Goal: Task Accomplishment & Management: Complete application form

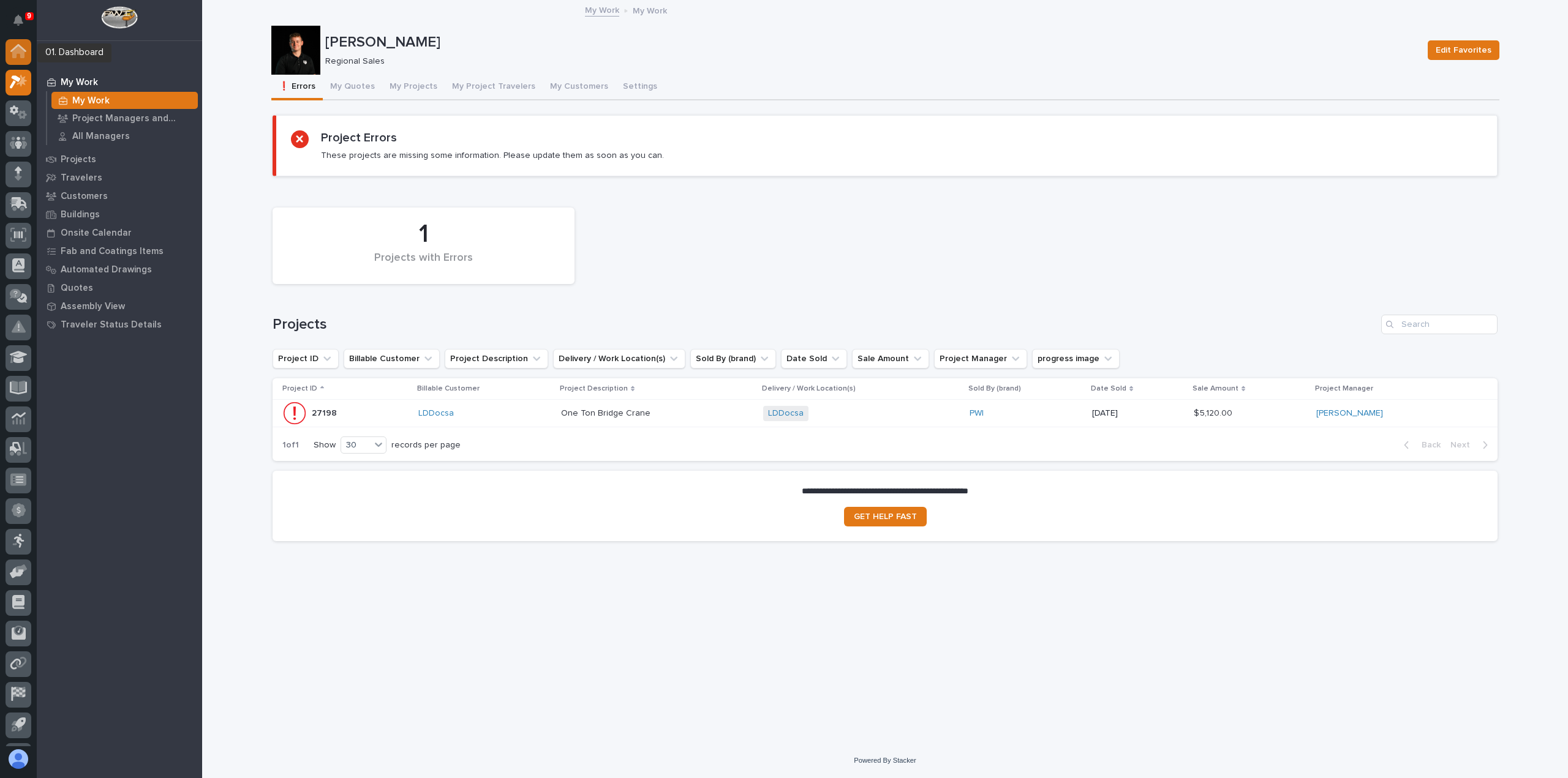
click at [20, 54] on icon at bounding box center [18, 52] width 13 height 13
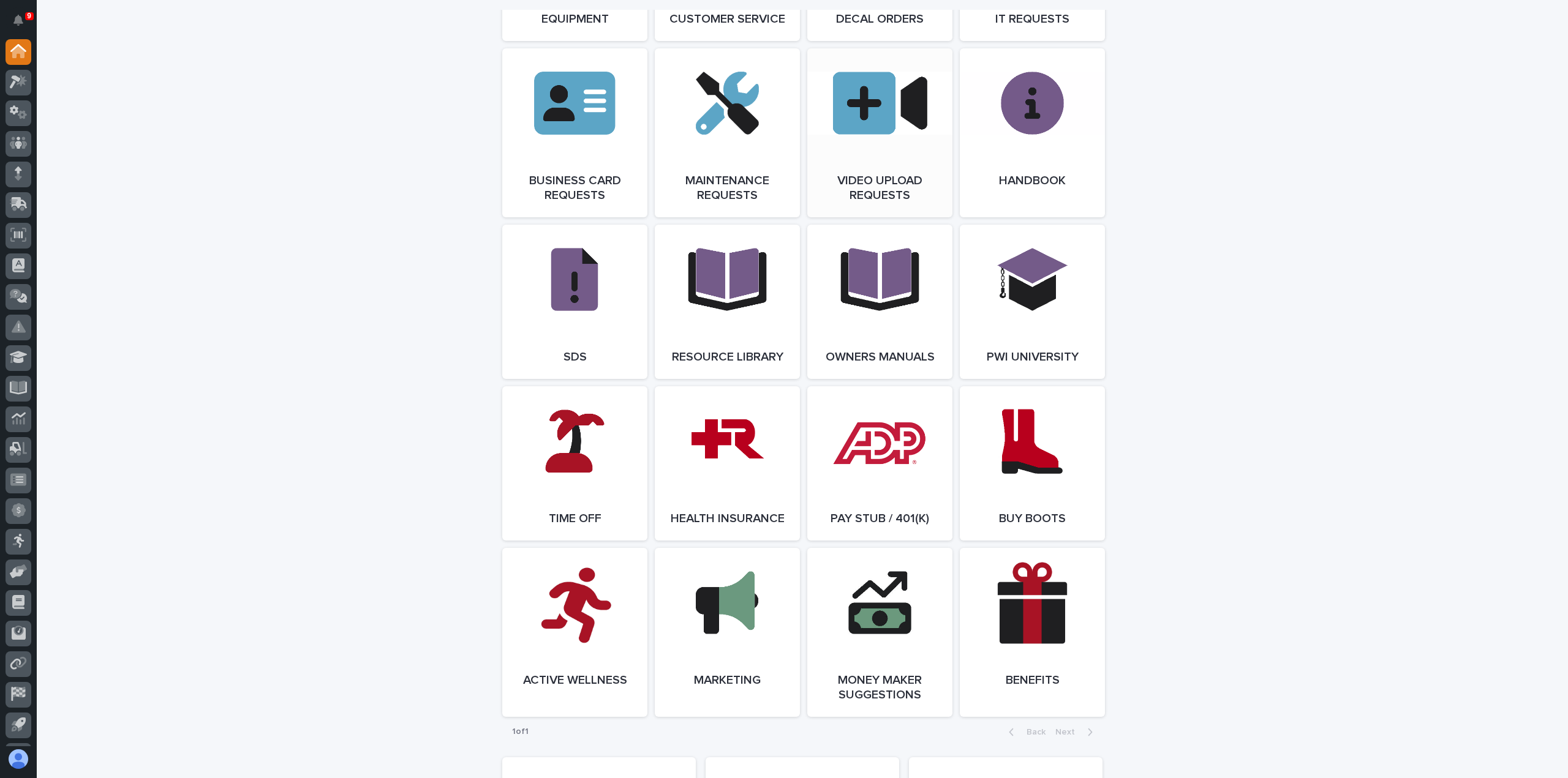
scroll to position [1928, 0]
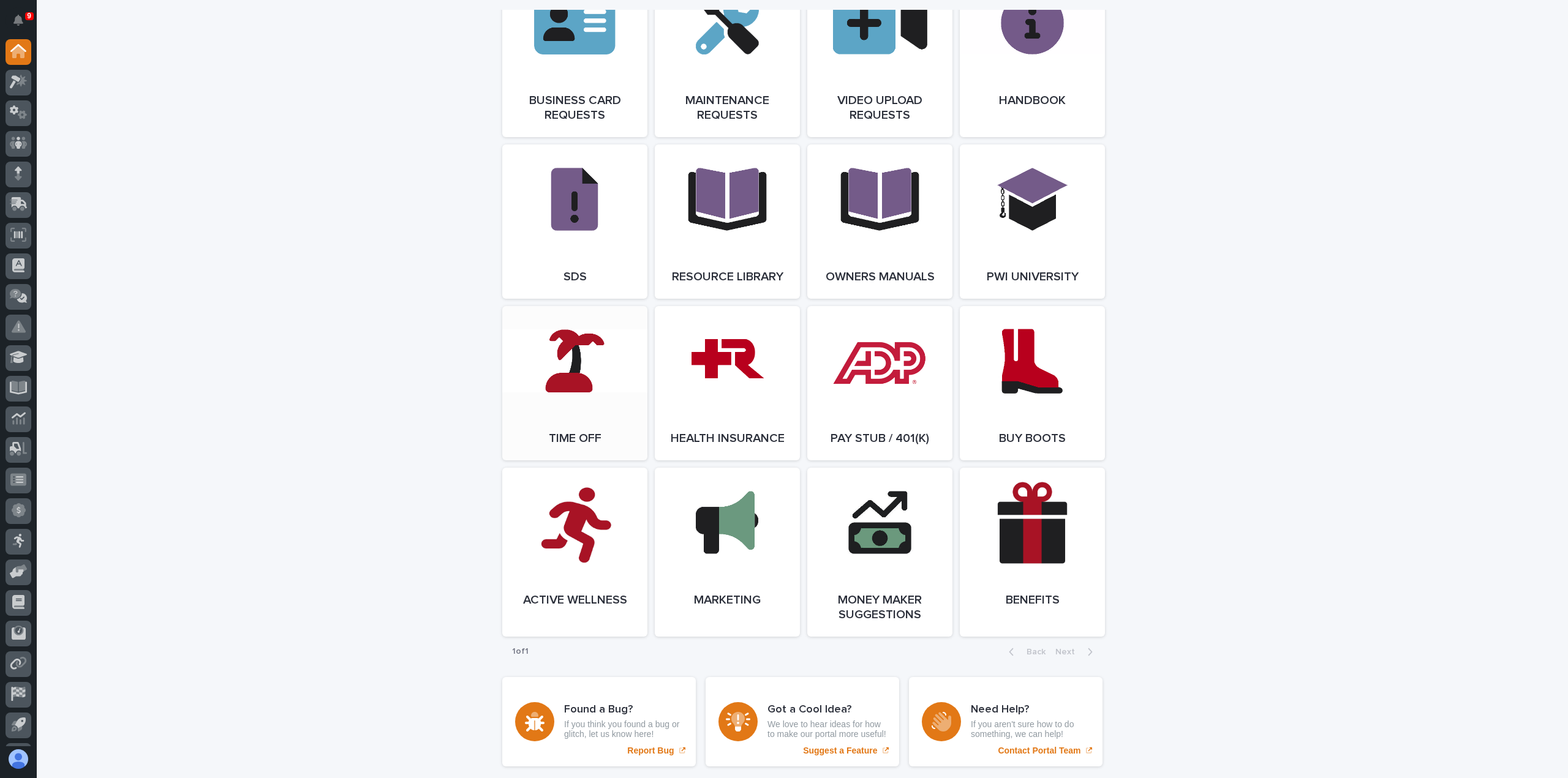
click at [586, 388] on span "Open Link" at bounding box center [575, 383] width 40 height 9
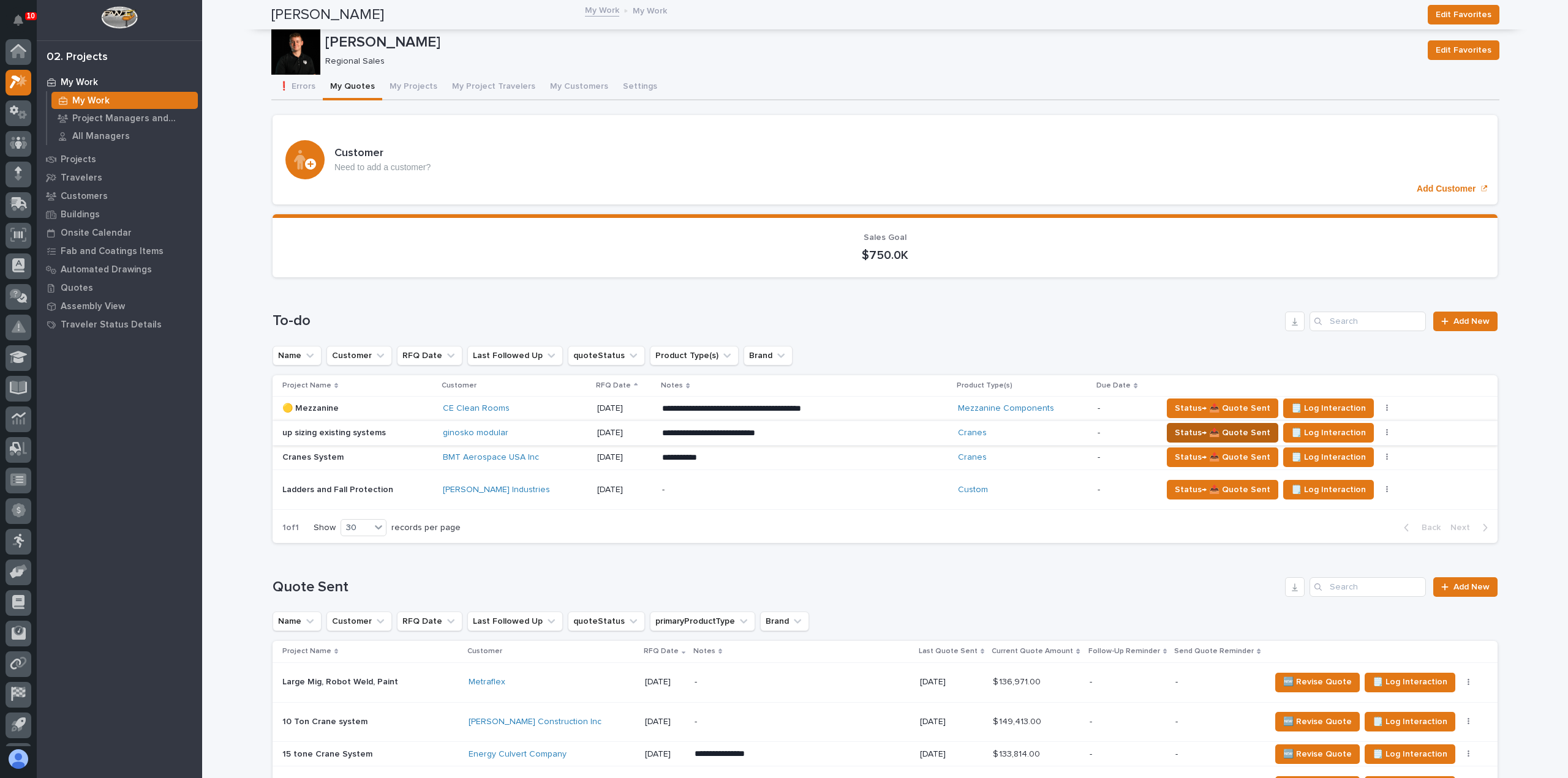
scroll to position [27, 0]
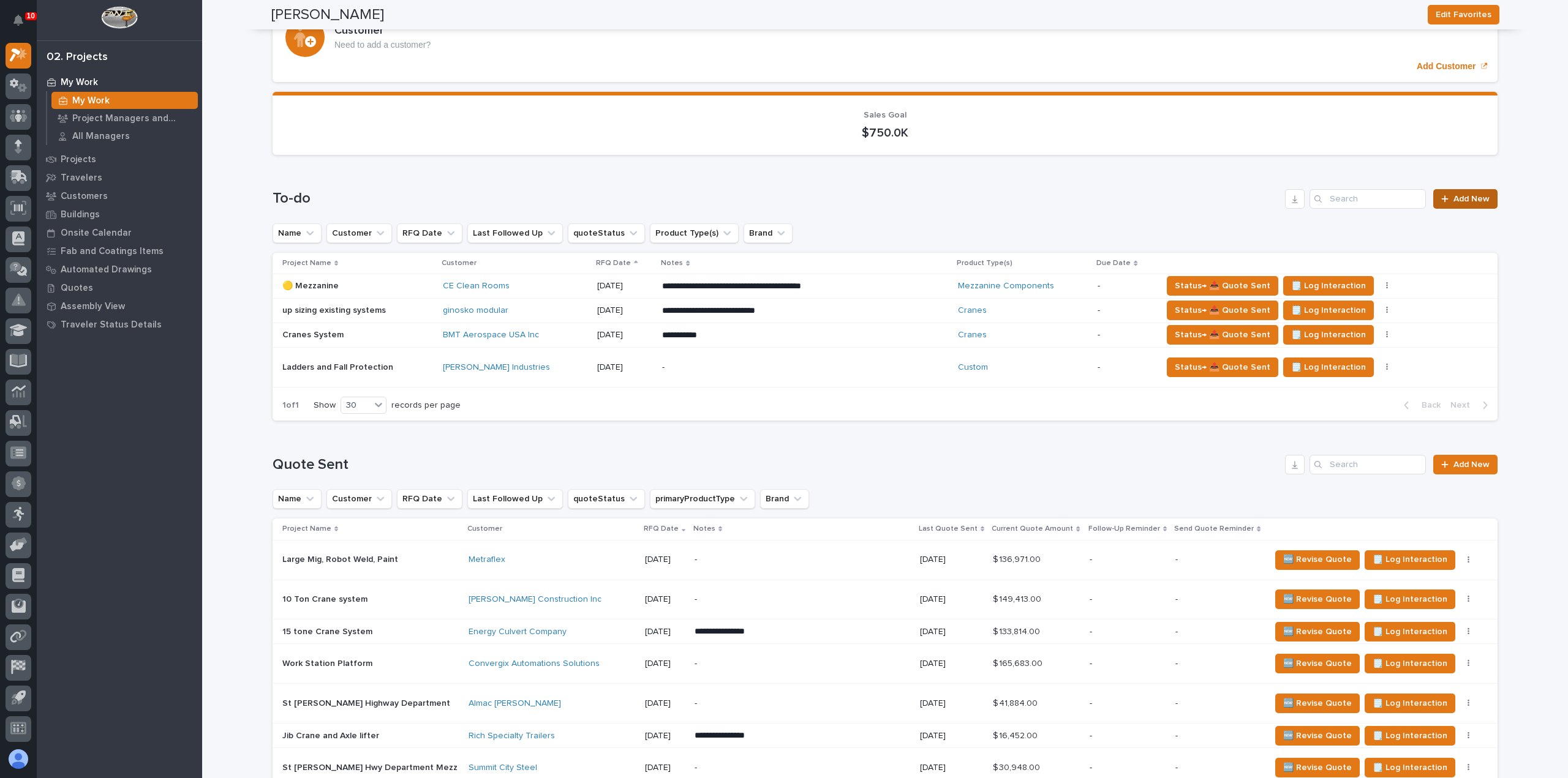
click at [1455, 201] on span "Add New" at bounding box center [1471, 199] width 36 height 9
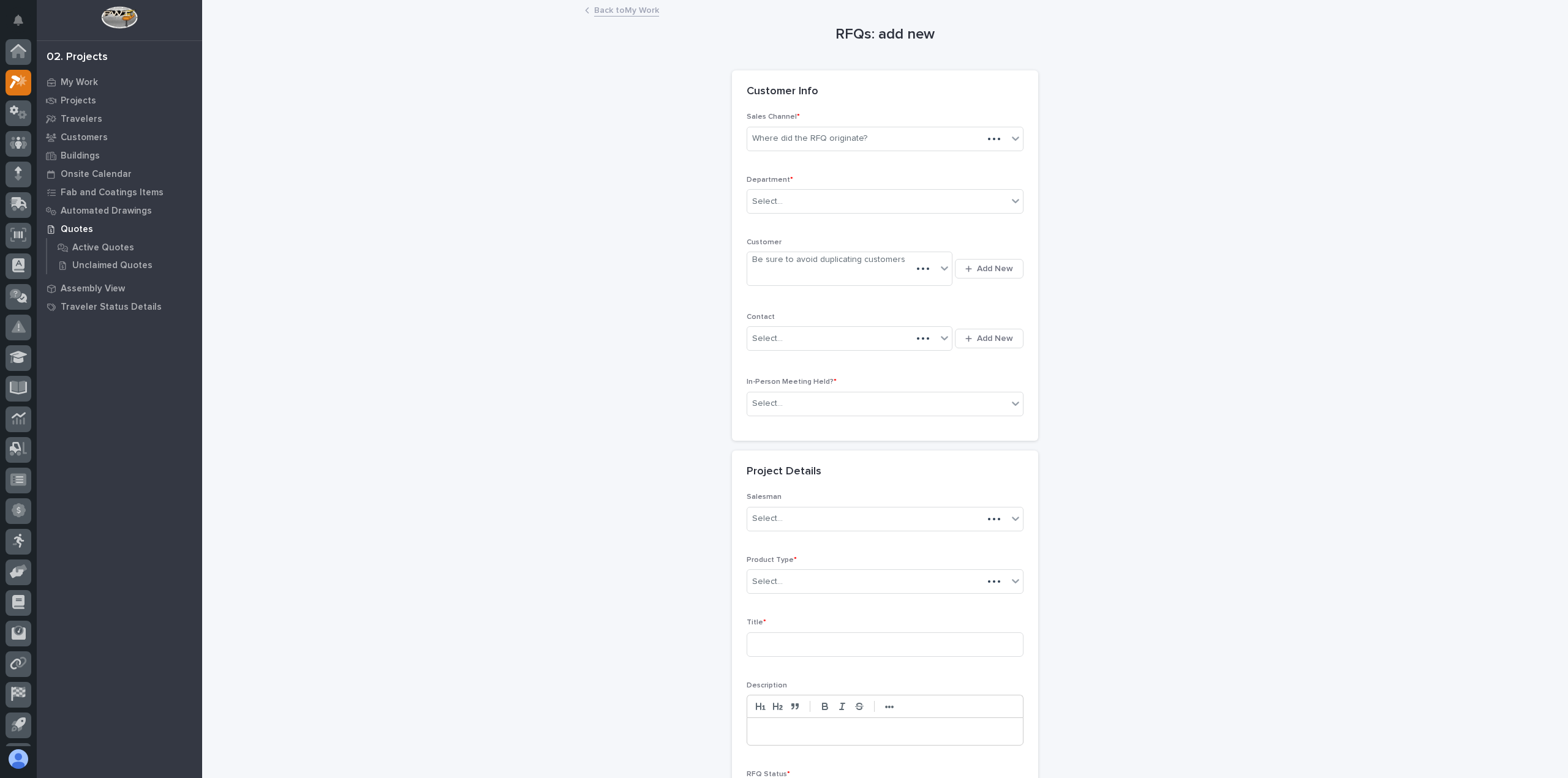
scroll to position [27, 0]
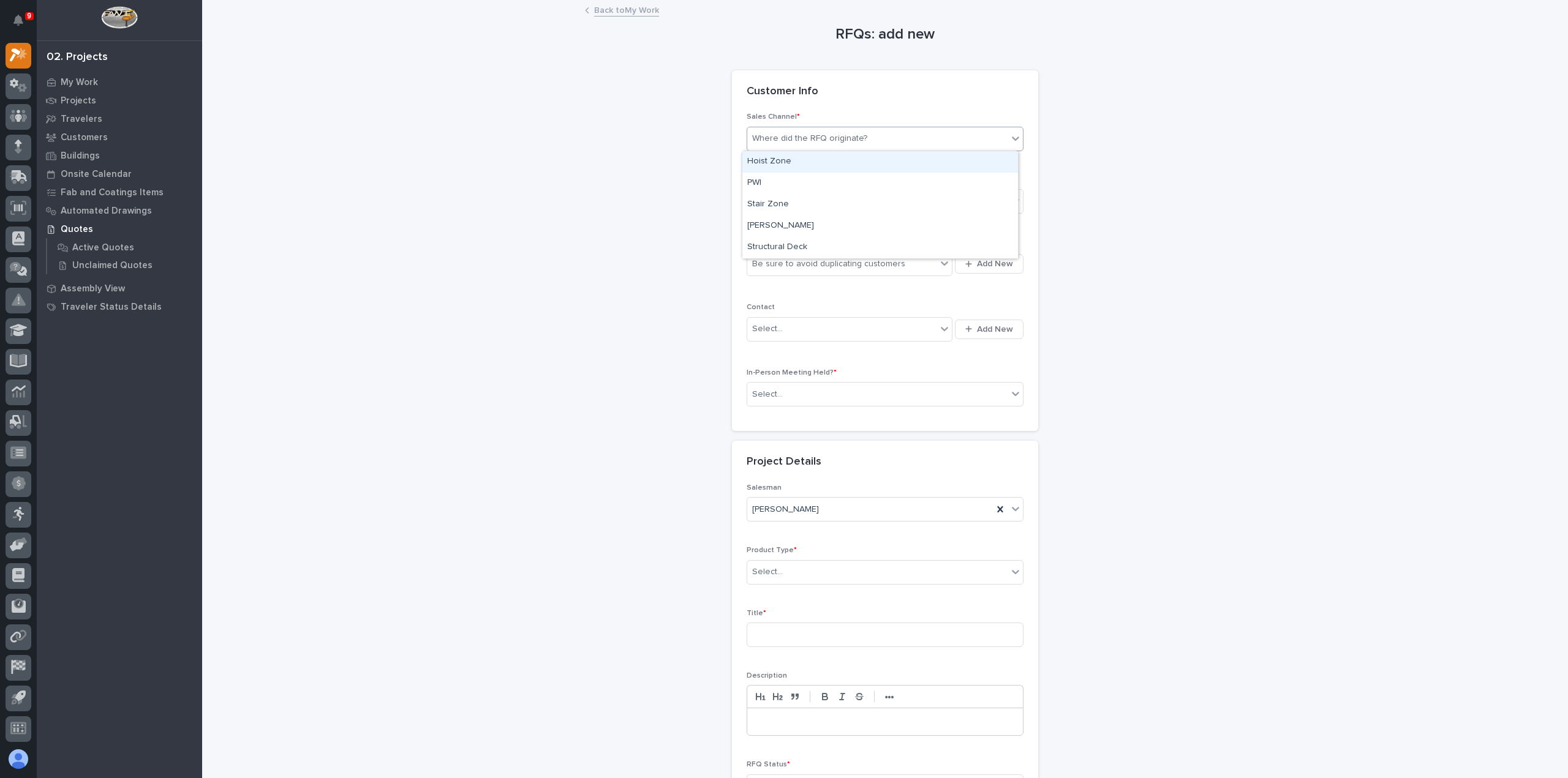
click at [828, 139] on div "Where did the RFQ originate?" at bounding box center [809, 139] width 115 height 13
click at [830, 178] on div "PWI" at bounding box center [880, 183] width 275 height 21
click at [833, 198] on div "Select..." at bounding box center [877, 202] width 261 height 20
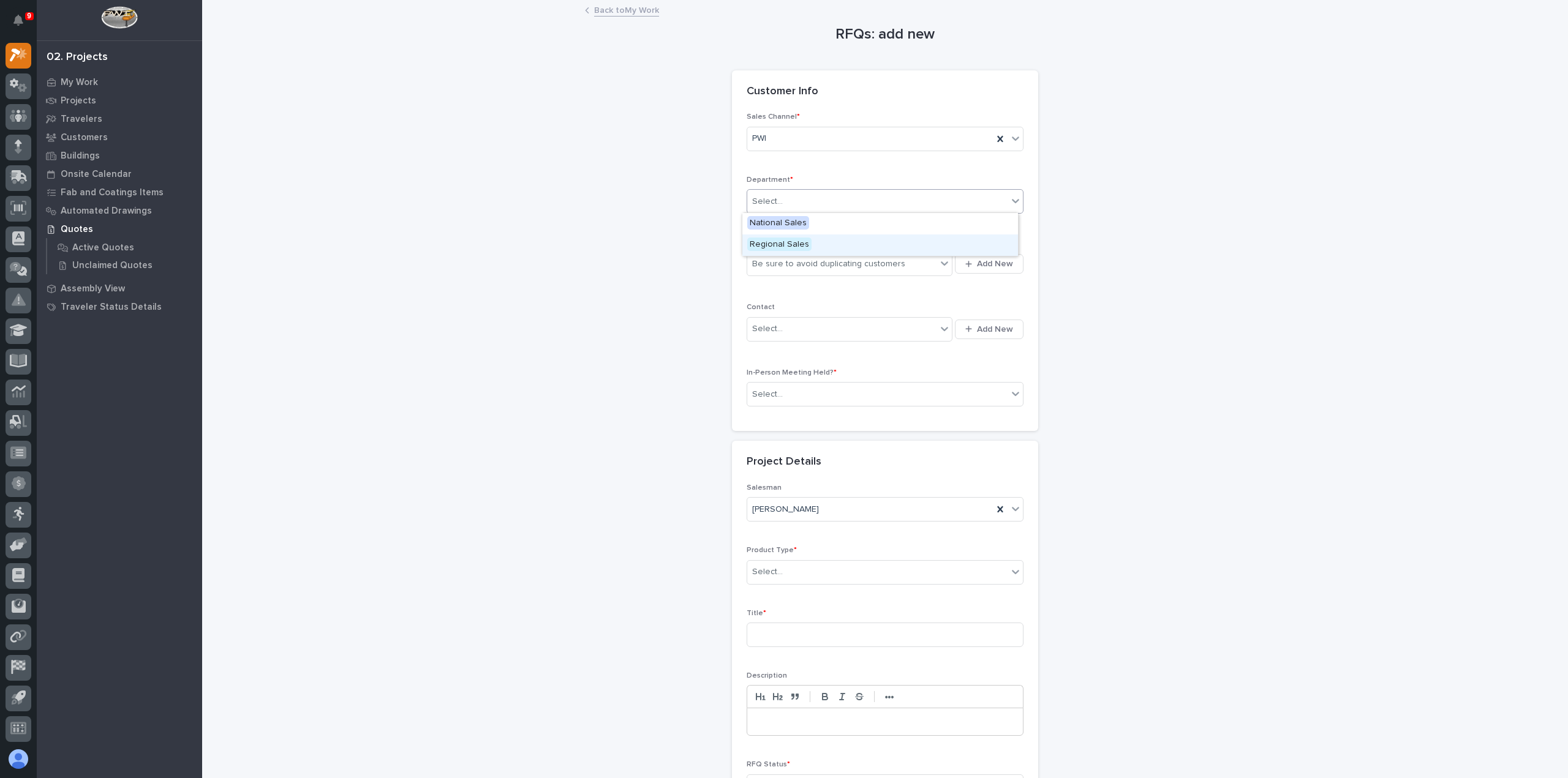
click at [823, 247] on div "Regional Sales" at bounding box center [880, 245] width 275 height 21
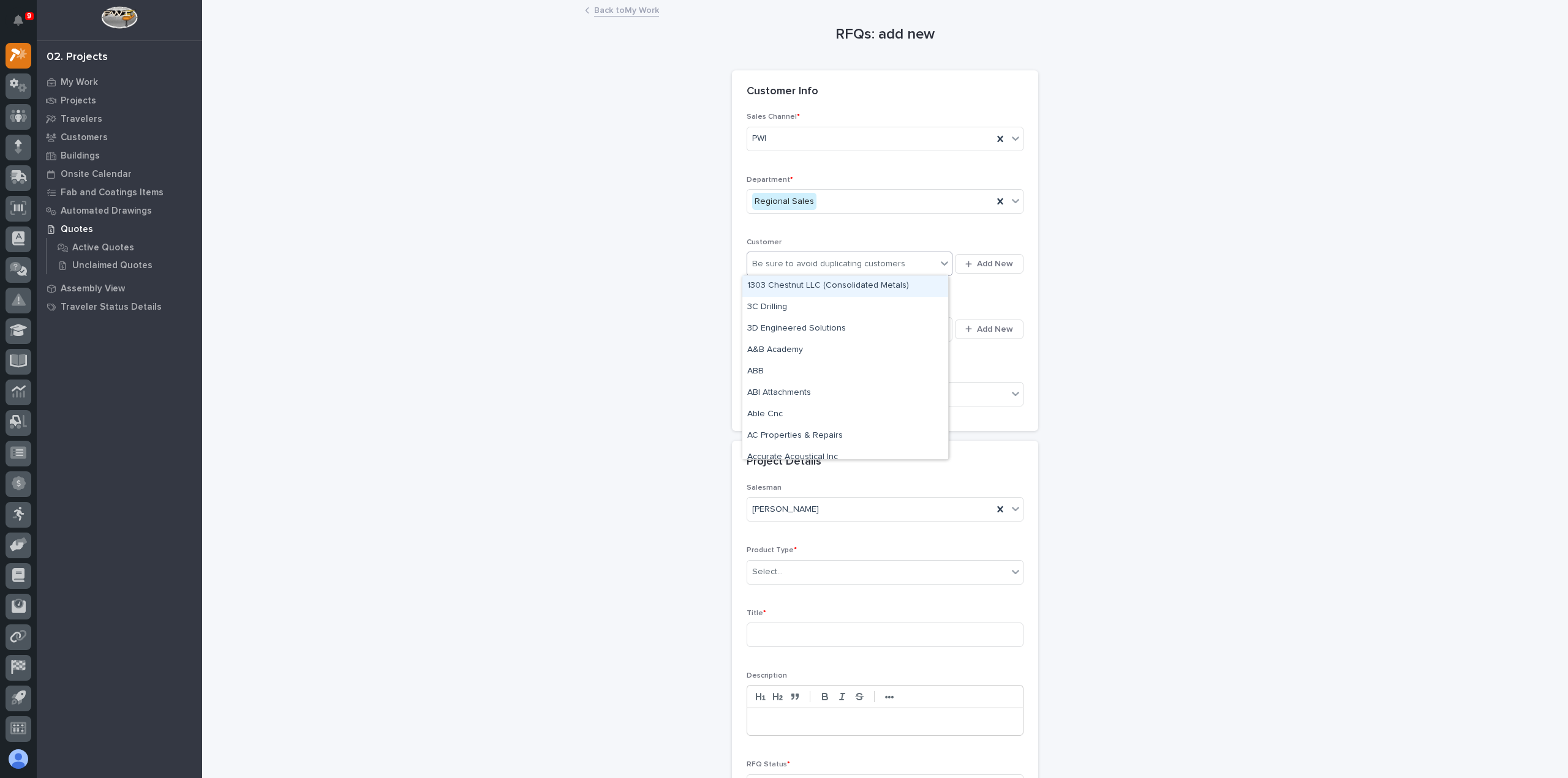
click at [827, 264] on div "Be sure to avoid duplicating customers" at bounding box center [829, 264] width 153 height 13
type input "*******"
click at [820, 290] on div "[PERSON_NAME] Industries" at bounding box center [845, 286] width 205 height 21
click at [890, 332] on div "Select..." at bounding box center [841, 328] width 189 height 20
type input "**********"
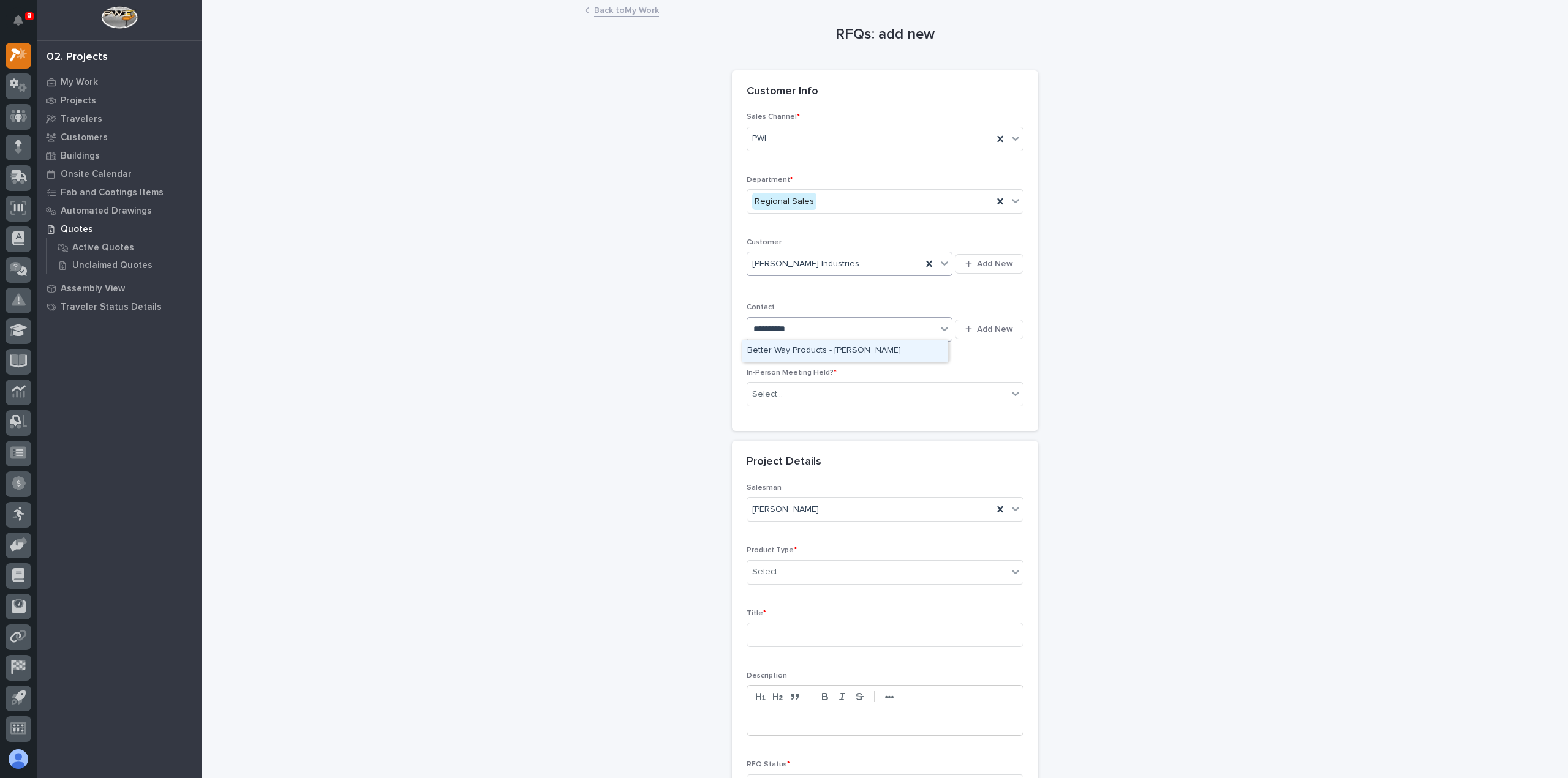
click at [890, 354] on div "Better Way Products - [PERSON_NAME]" at bounding box center [845, 351] width 205 height 21
click at [956, 398] on div "Select..." at bounding box center [877, 394] width 261 height 20
click at [924, 419] on div "Yes" at bounding box center [880, 416] width 275 height 21
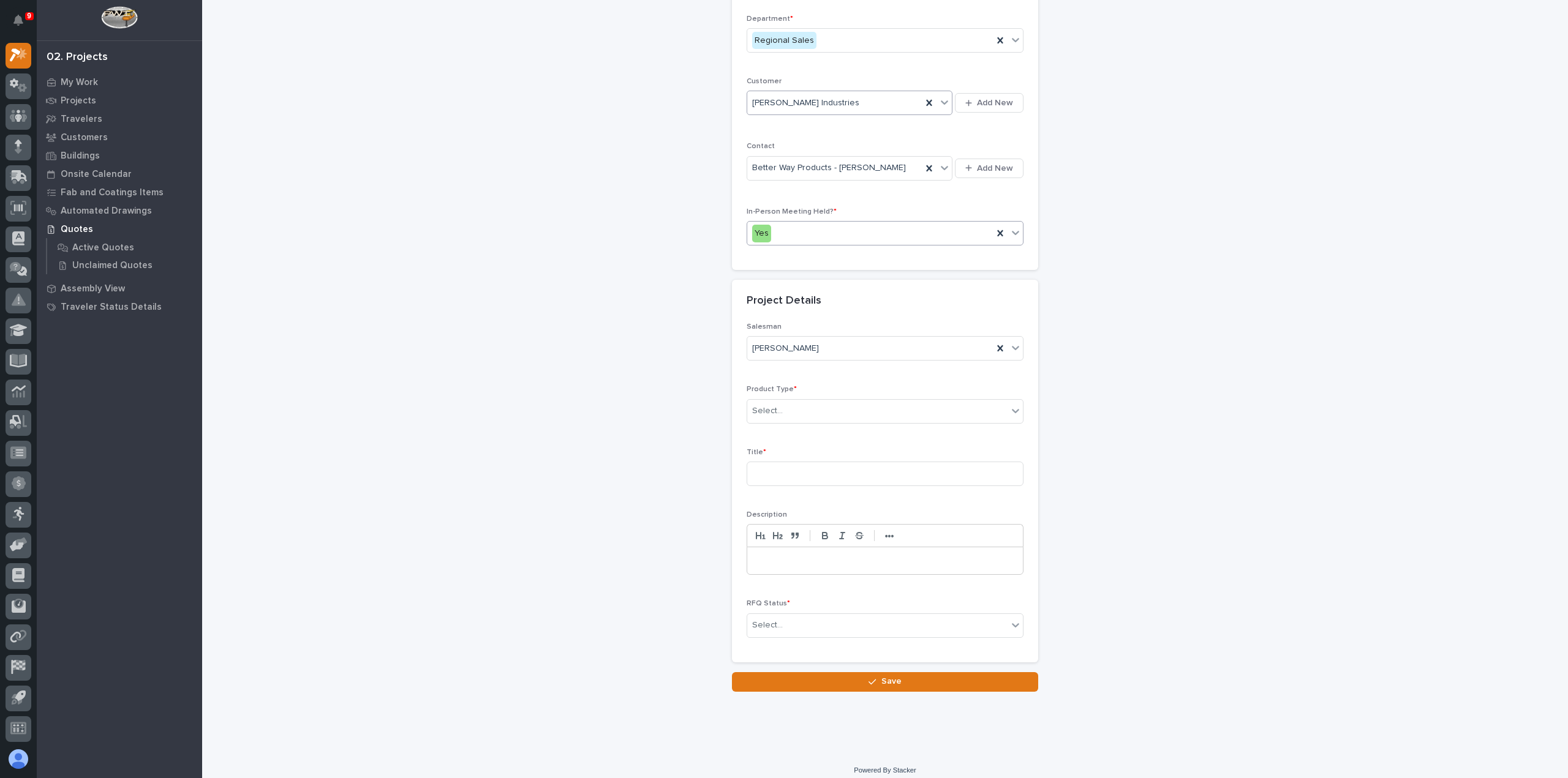
scroll to position [166, 0]
click at [967, 164] on icon "button" at bounding box center [968, 163] width 7 height 8
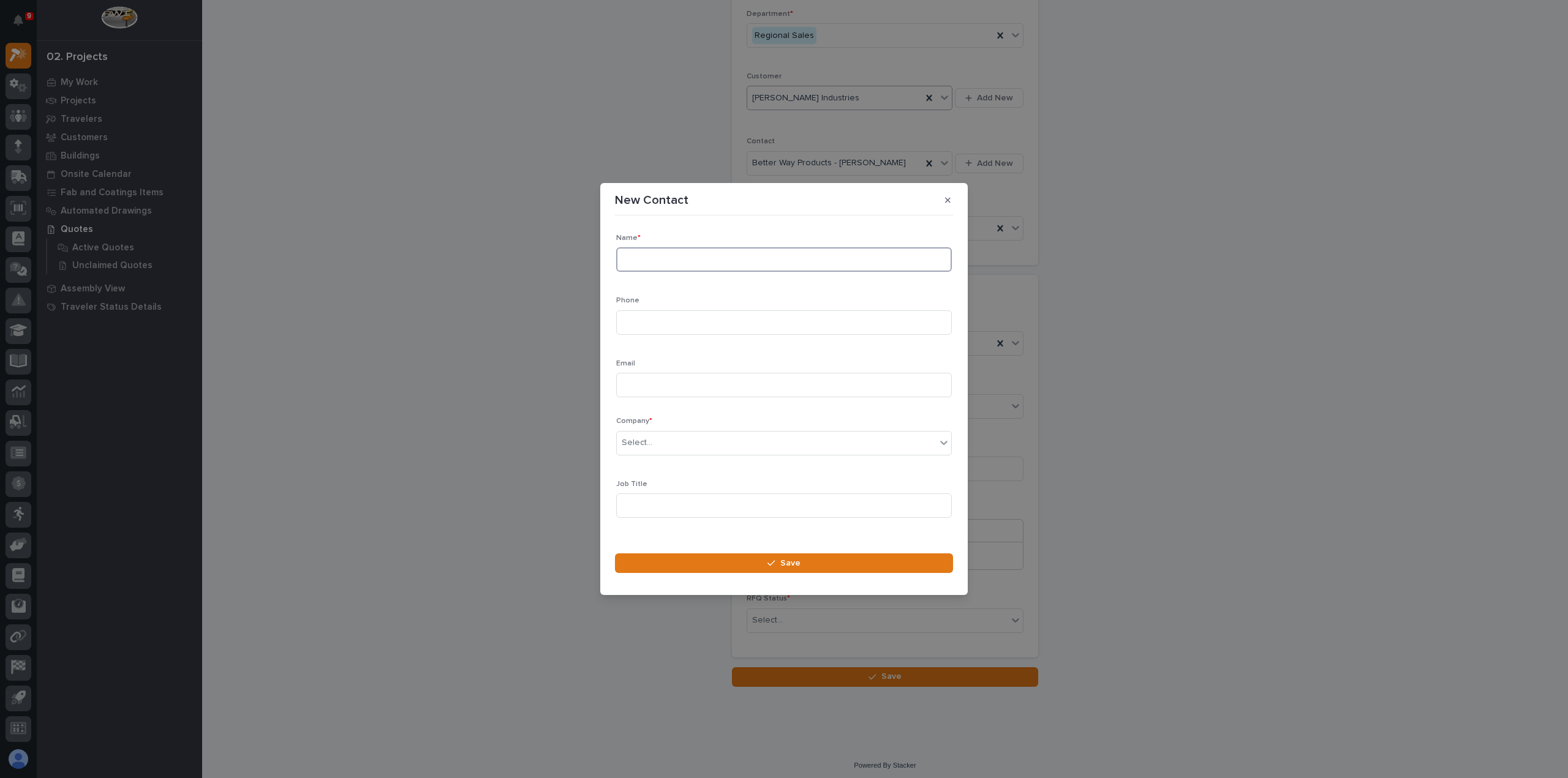
click at [815, 259] on input at bounding box center [784, 259] width 335 height 24
type input "[PERSON_NAME]"
click at [771, 322] on input at bounding box center [784, 322] width 335 height 24
paste input "[PHONE_NUMBER]"
type input "[PHONE_NUMBER]"
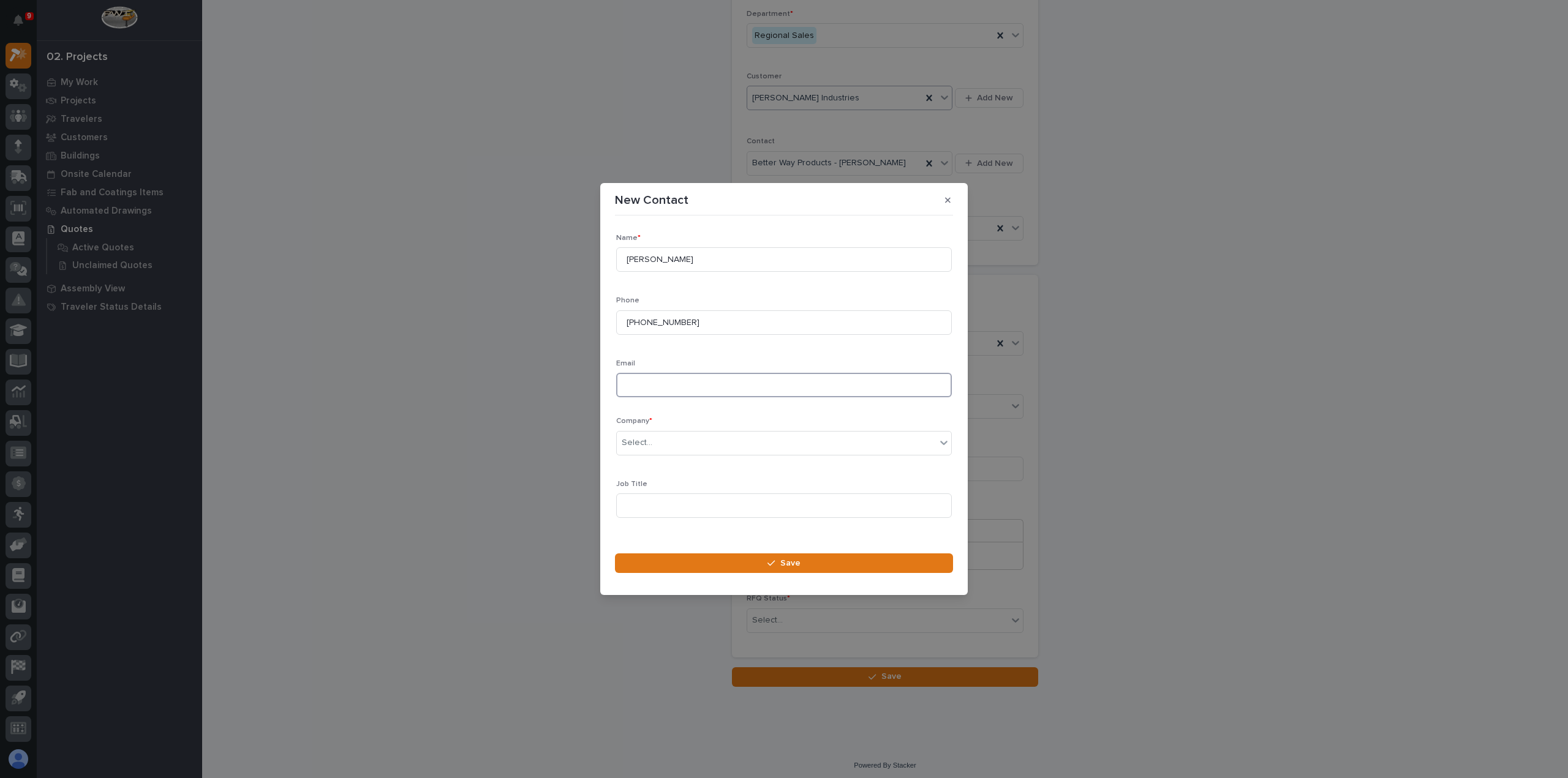
drag, startPoint x: 670, startPoint y: 385, endPoint x: 615, endPoint y: 349, distance: 65.7
click at [670, 385] on input at bounding box center [784, 385] width 335 height 24
paste input "[EMAIL_ADDRESS][DOMAIN_NAME]"
type input "[EMAIL_ADDRESS][DOMAIN_NAME]"
click at [659, 444] on div "Select..." at bounding box center [775, 443] width 319 height 20
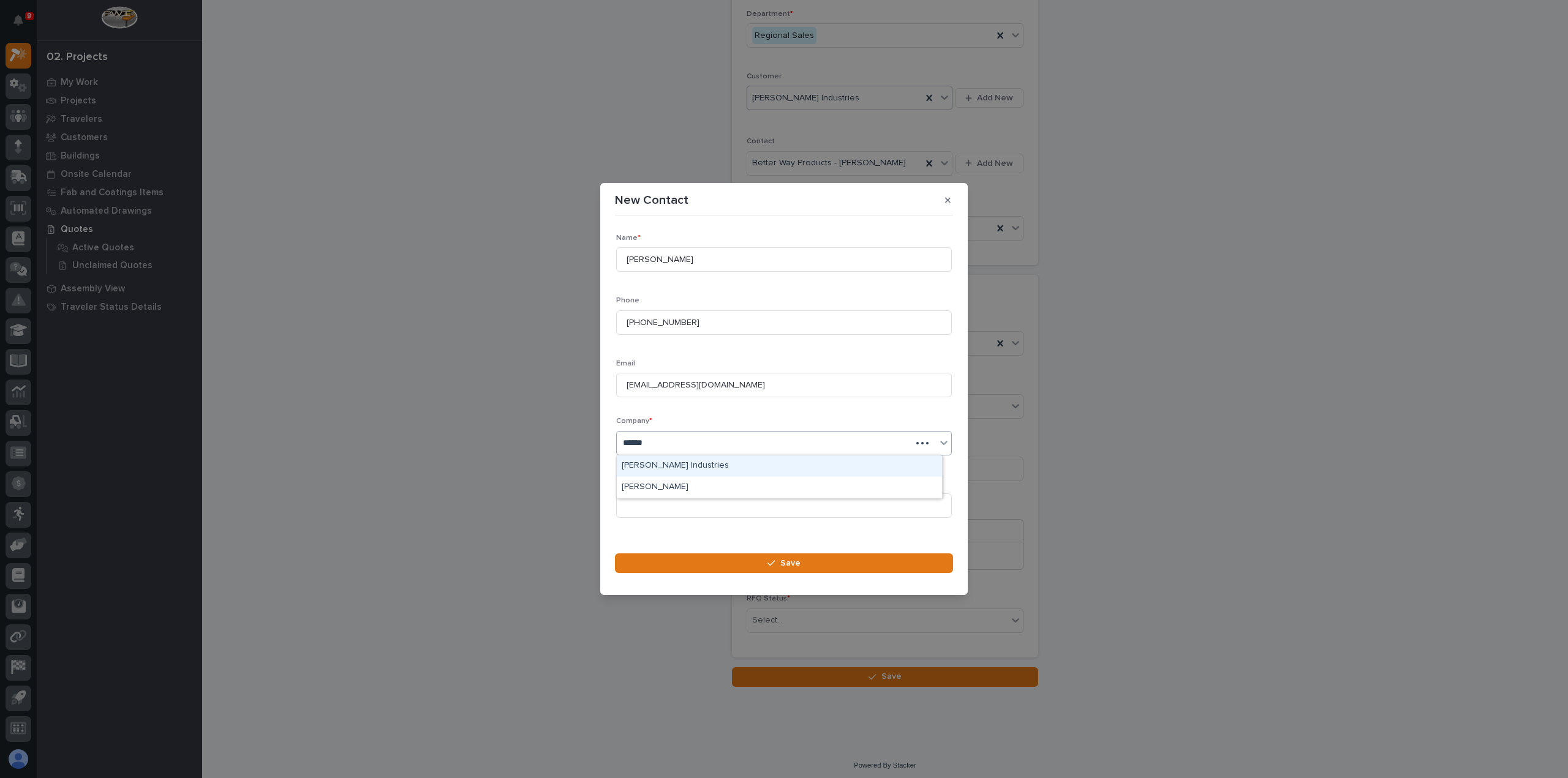
type input "*******"
click at [706, 465] on div "[PERSON_NAME] Industries" at bounding box center [779, 466] width 326 height 21
click at [705, 500] on input at bounding box center [784, 505] width 335 height 24
paste input "Director-EHS, RV Pillar"
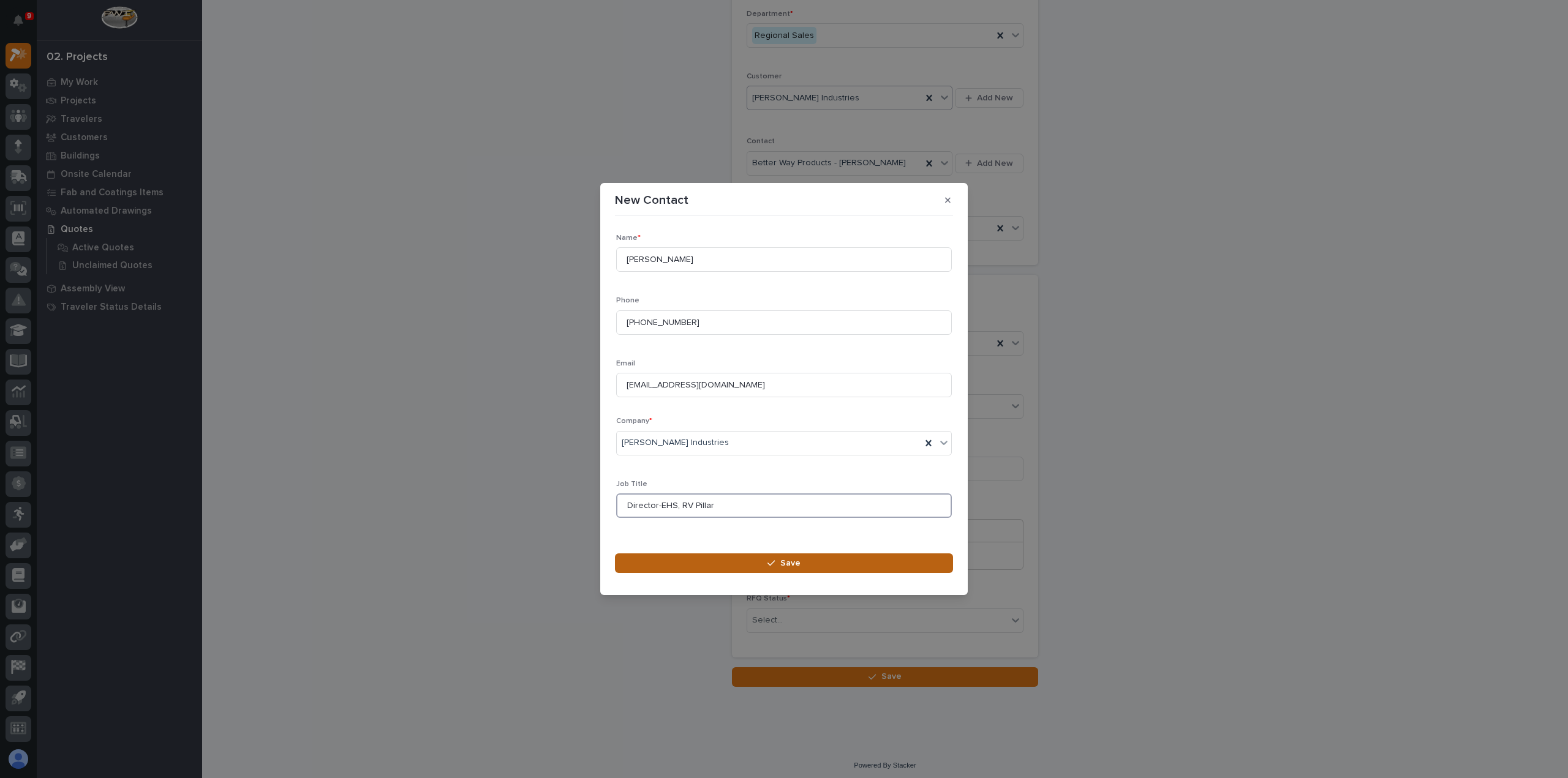
type input "Director-EHS, RV Pillar"
click at [769, 565] on icon "button" at bounding box center [771, 563] width 8 height 9
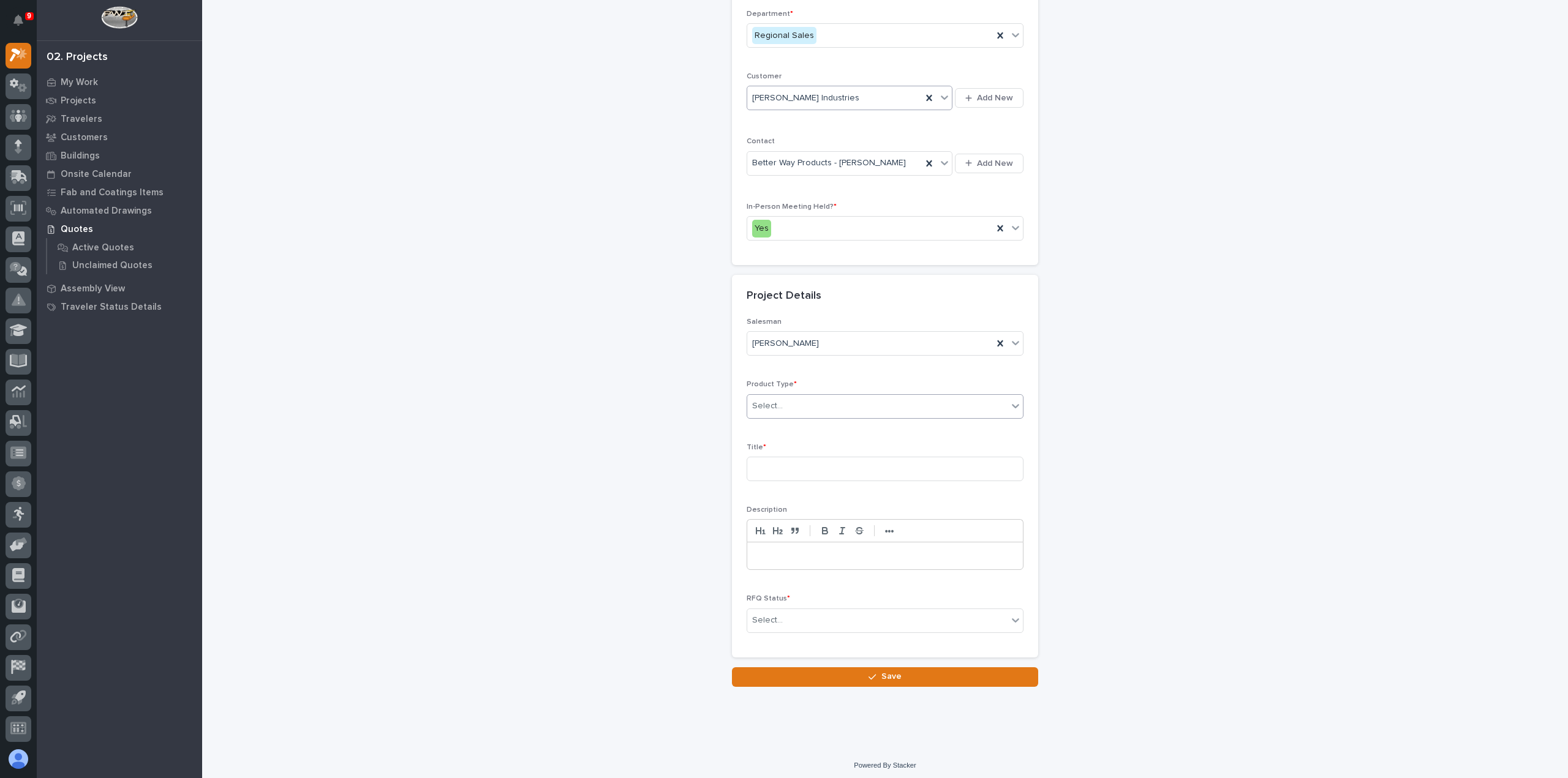
click at [815, 410] on div "Select..." at bounding box center [877, 406] width 261 height 20
click at [820, 473] on div "Fall Protection" at bounding box center [880, 482] width 275 height 21
click at [815, 465] on input at bounding box center [885, 468] width 277 height 24
type input "Ladder Safety"
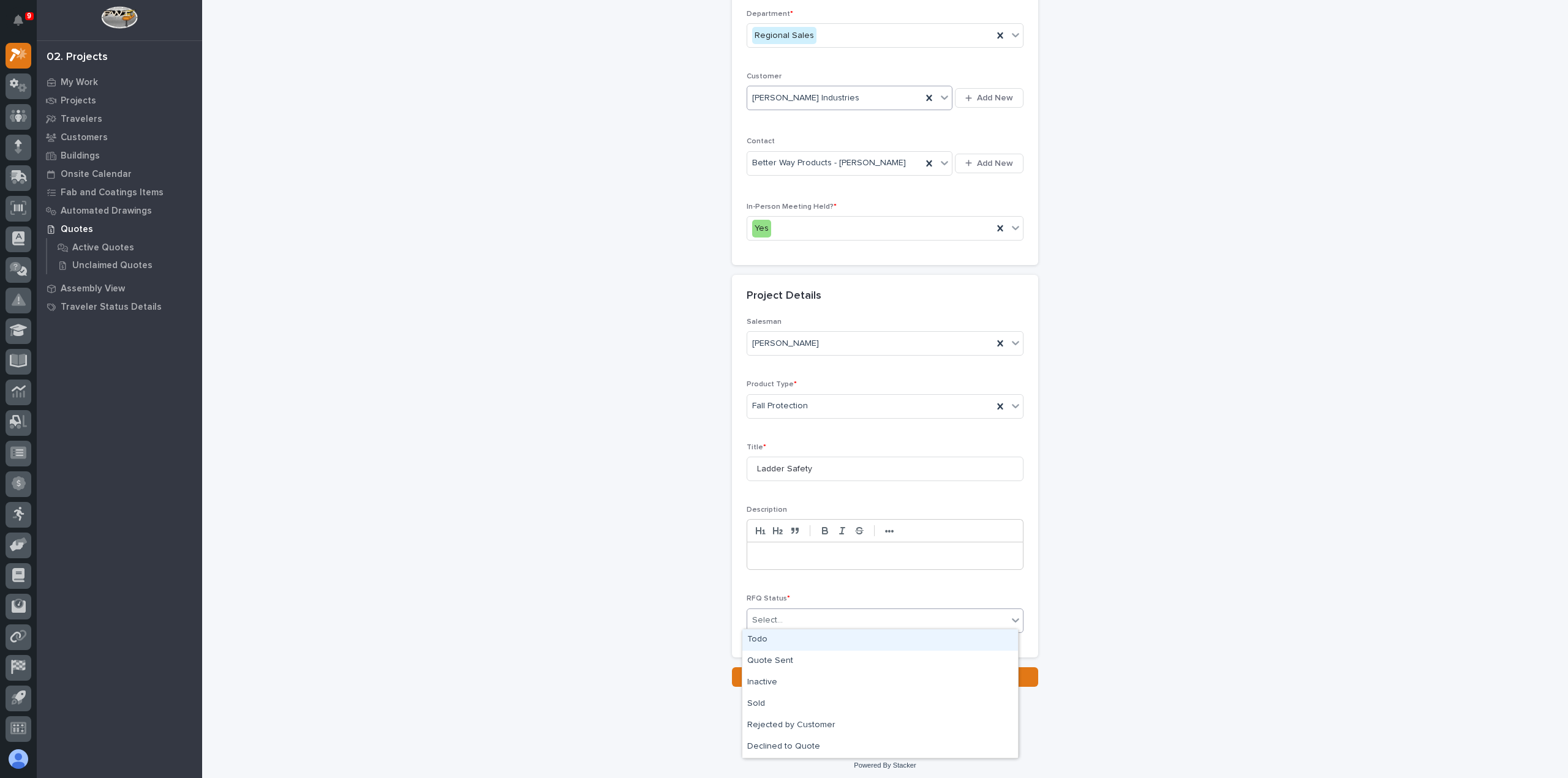
click at [802, 611] on div "Select..." at bounding box center [877, 620] width 261 height 20
click at [812, 638] on div "Todo" at bounding box center [880, 640] width 275 height 21
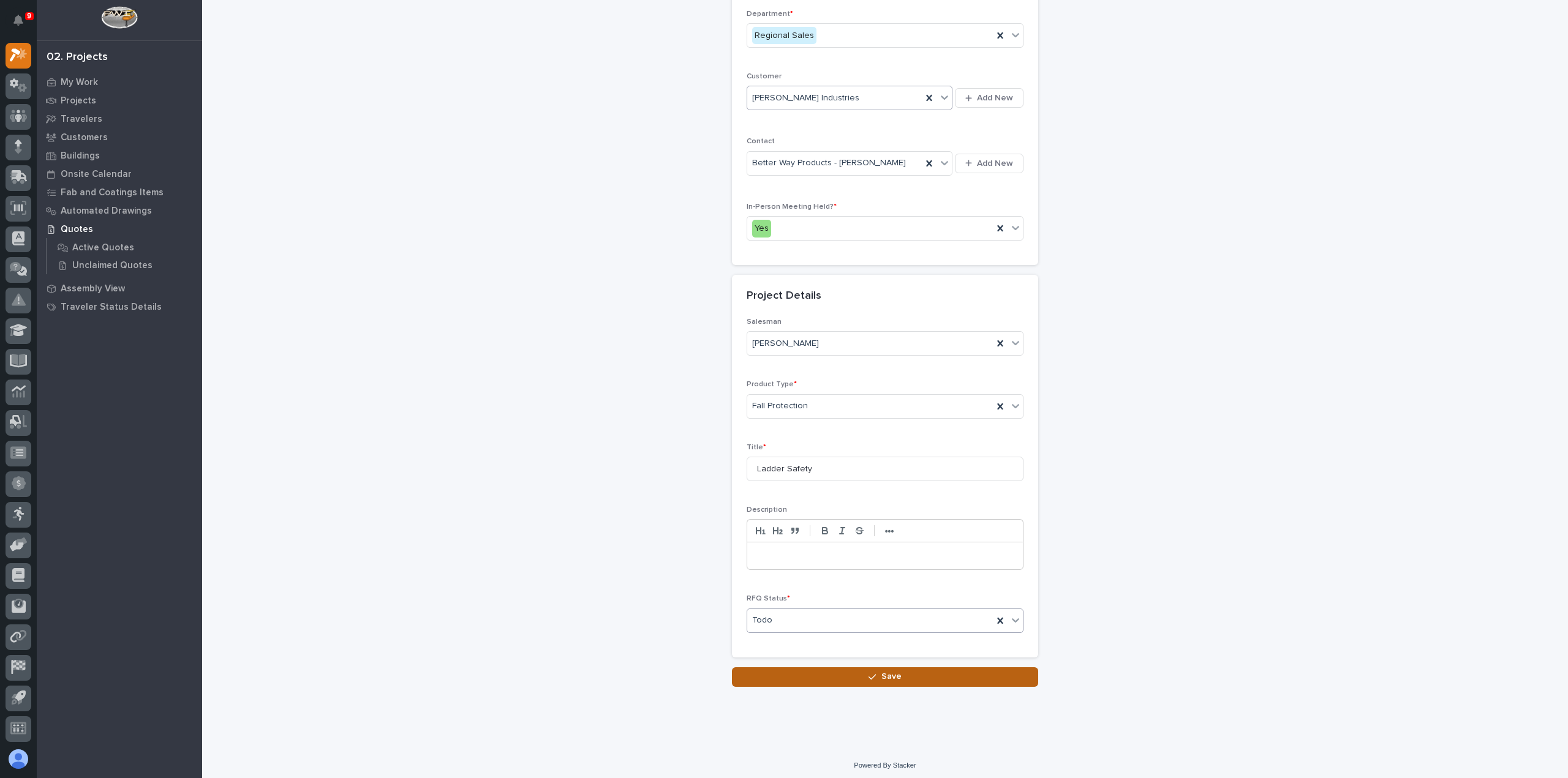
click at [873, 673] on div "button" at bounding box center [874, 677] width 13 height 9
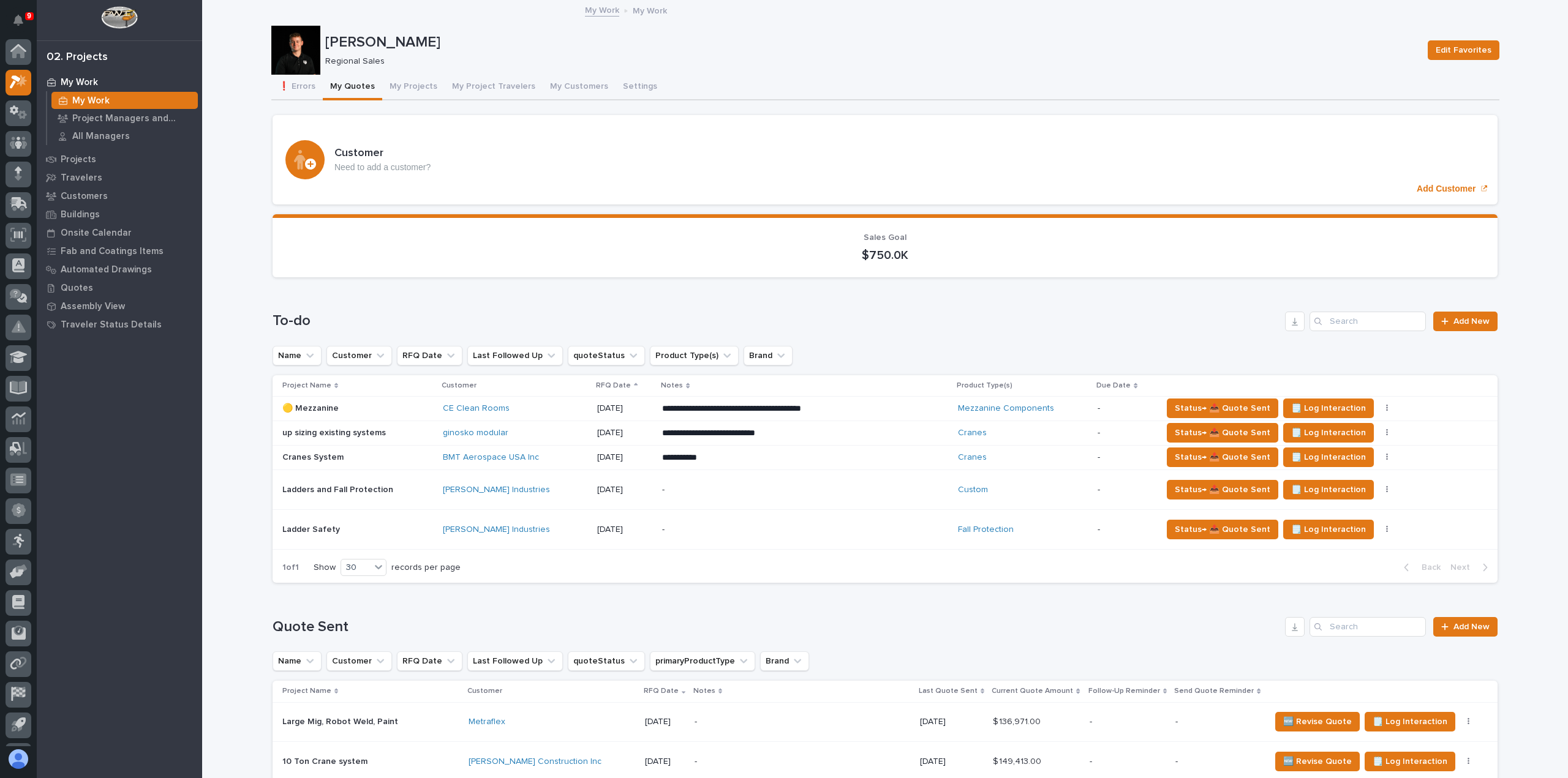
scroll to position [27, 0]
